Goal: Consume media (video, audio)

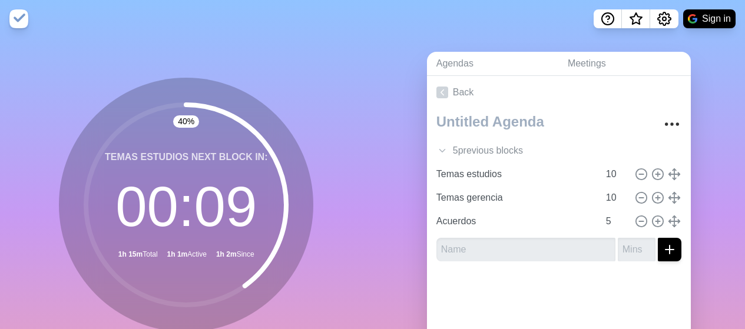
scroll to position [57, 0]
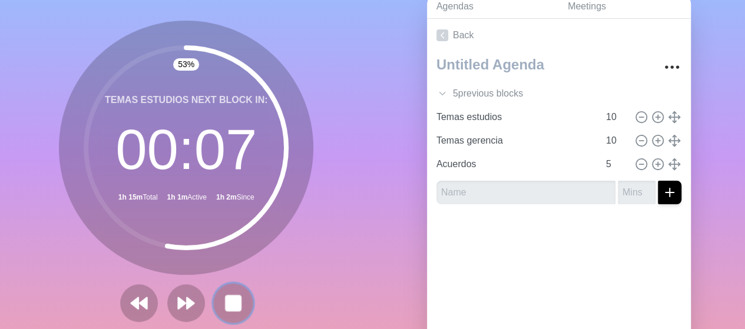
click at [217, 293] on button at bounding box center [233, 302] width 39 height 39
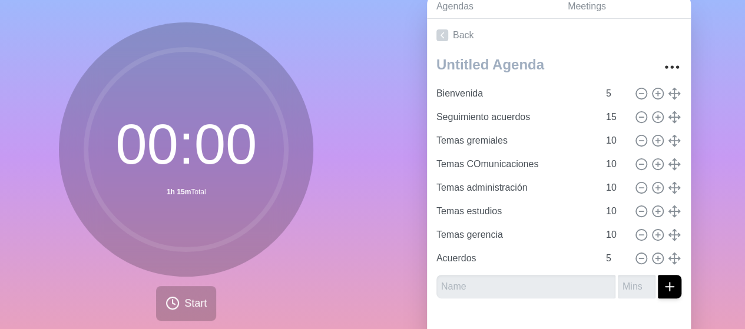
scroll to position [59, 0]
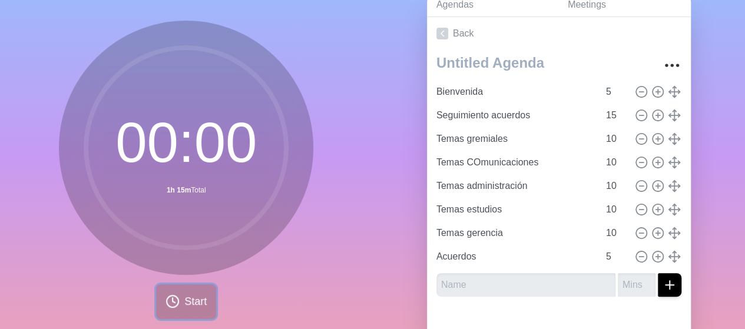
click at [188, 307] on span "Start" at bounding box center [195, 302] width 22 height 16
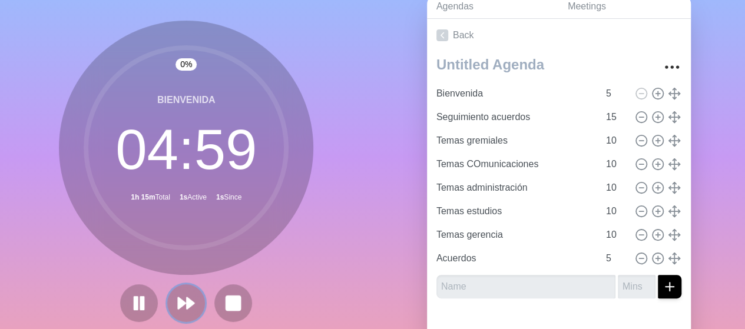
click at [188, 307] on icon at bounding box center [186, 303] width 19 height 19
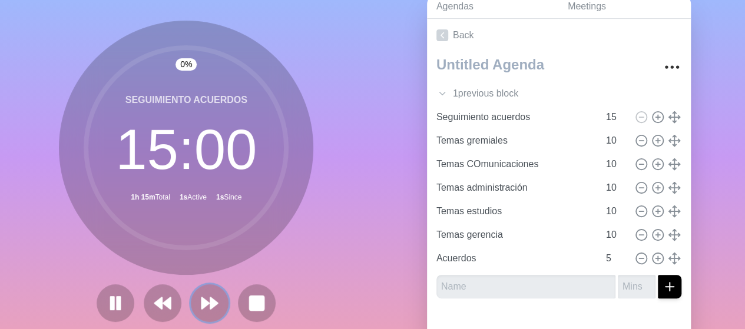
click at [191, 307] on button at bounding box center [210, 303] width 38 height 38
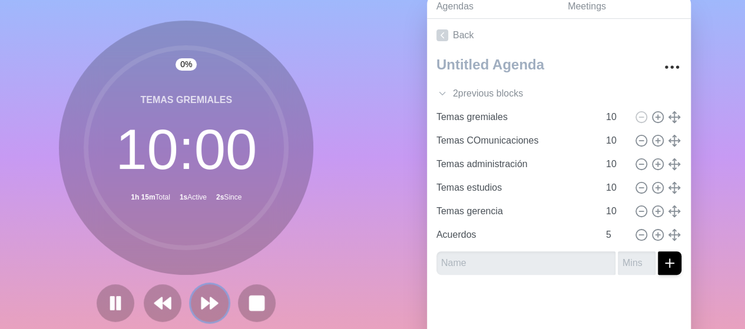
click at [191, 307] on button at bounding box center [210, 303] width 38 height 38
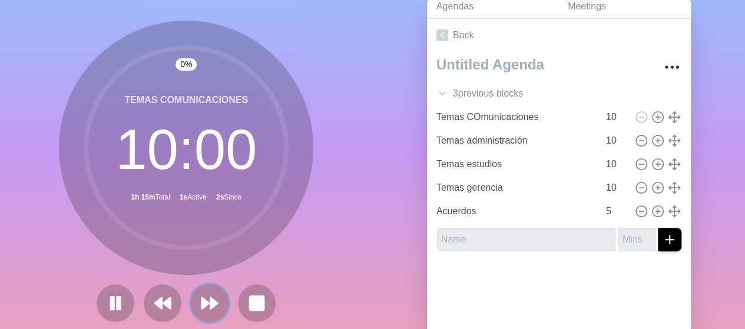
click at [191, 307] on button at bounding box center [210, 303] width 38 height 38
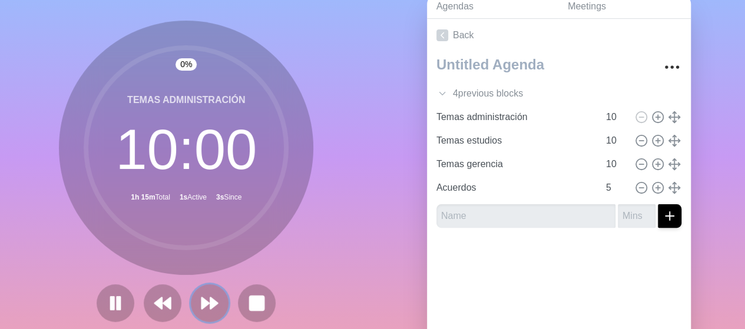
click at [191, 307] on button at bounding box center [210, 303] width 38 height 38
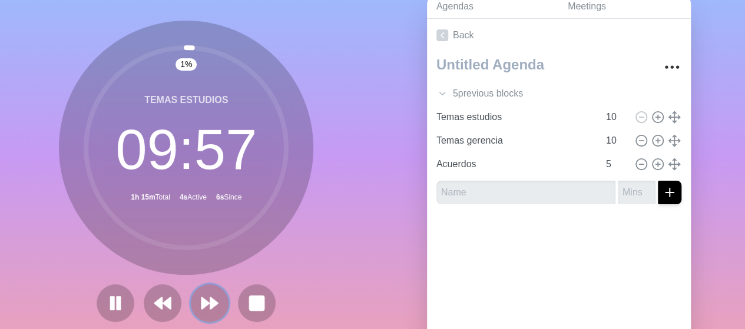
click at [191, 307] on button at bounding box center [210, 303] width 38 height 38
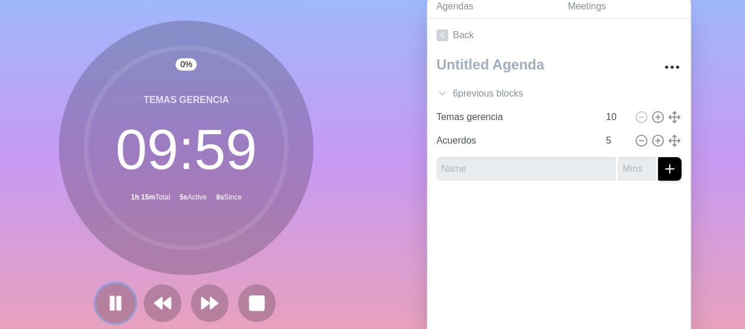
click at [119, 304] on icon at bounding box center [115, 303] width 20 height 20
click at [113, 304] on polygon at bounding box center [115, 303] width 12 height 15
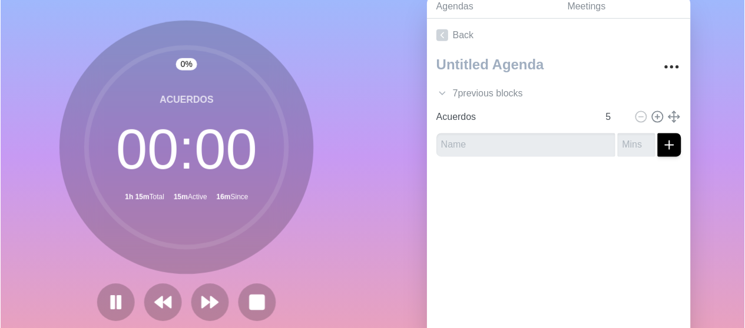
scroll to position [59, 0]
